Goal: Task Accomplishment & Management: Use online tool/utility

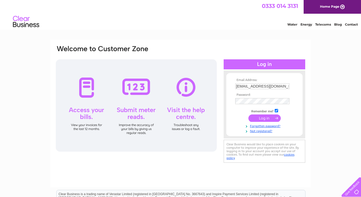
click at [261, 116] on input "submit" at bounding box center [264, 117] width 32 height 7
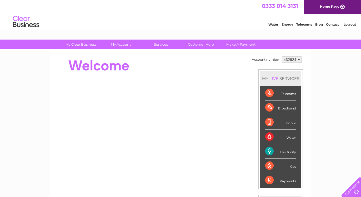
click at [281, 150] on div "Electricity" at bounding box center [280, 151] width 31 height 14
click at [272, 153] on div "Electricity" at bounding box center [280, 151] width 31 height 14
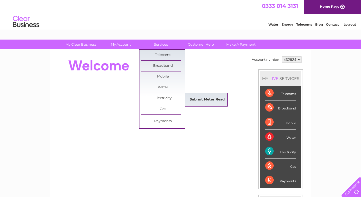
click at [194, 100] on link "Submit Meter Read" at bounding box center [206, 99] width 43 height 11
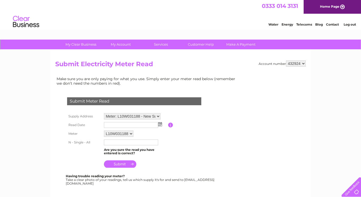
click at [160, 124] on img at bounding box center [160, 124] width 4 height 4
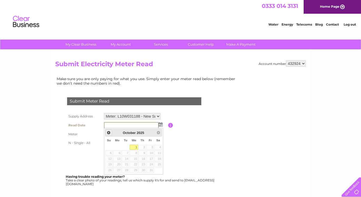
click at [108, 132] on span "Prev" at bounding box center [109, 132] width 4 height 4
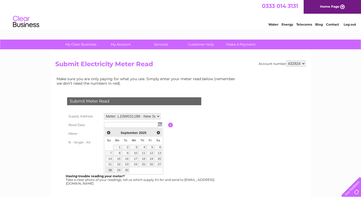
click at [110, 170] on link "28" at bounding box center [108, 169] width 7 height 5
type input "2025/09/28"
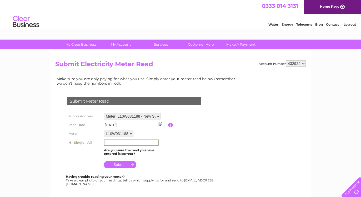
click at [120, 142] on input "text" at bounding box center [131, 142] width 55 height 6
type input "74782"
click at [169, 145] on table "Supply Address Meter: L10W031188 - New Supply Rear Of Erw Isaf, cellam, sa48 8h…" at bounding box center [140, 140] width 149 height 57
click at [117, 163] on input "submit" at bounding box center [120, 163] width 32 height 7
